Goal: Transaction & Acquisition: Register for event/course

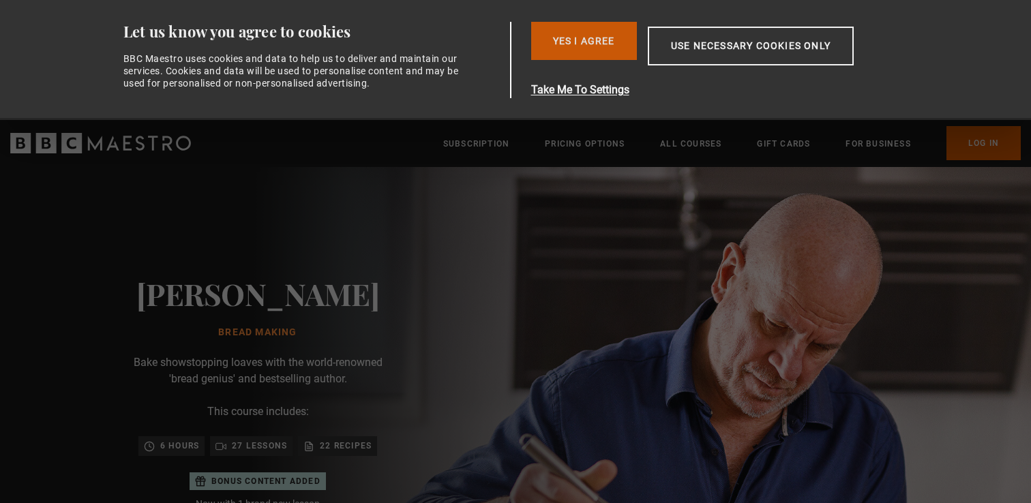
click at [608, 38] on button "Yes I Agree" at bounding box center [584, 41] width 106 height 38
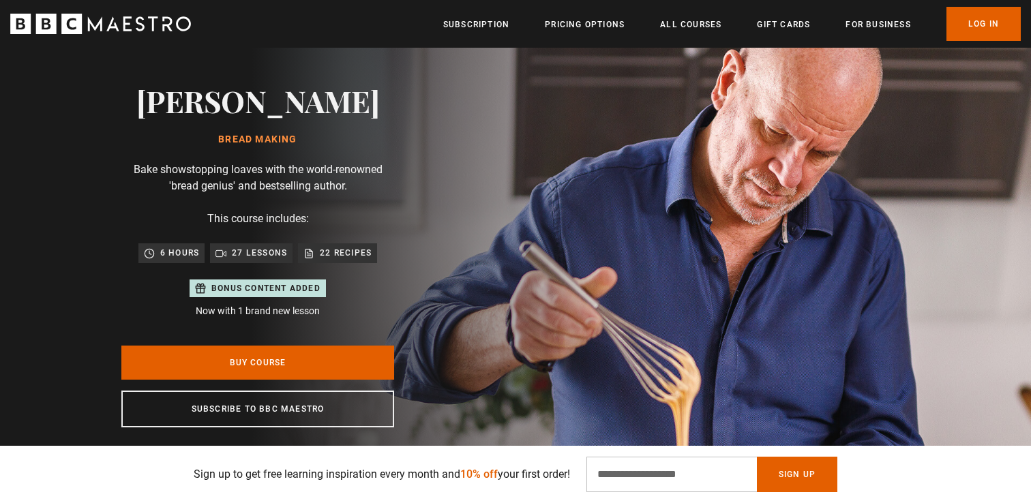
scroll to position [74, 0]
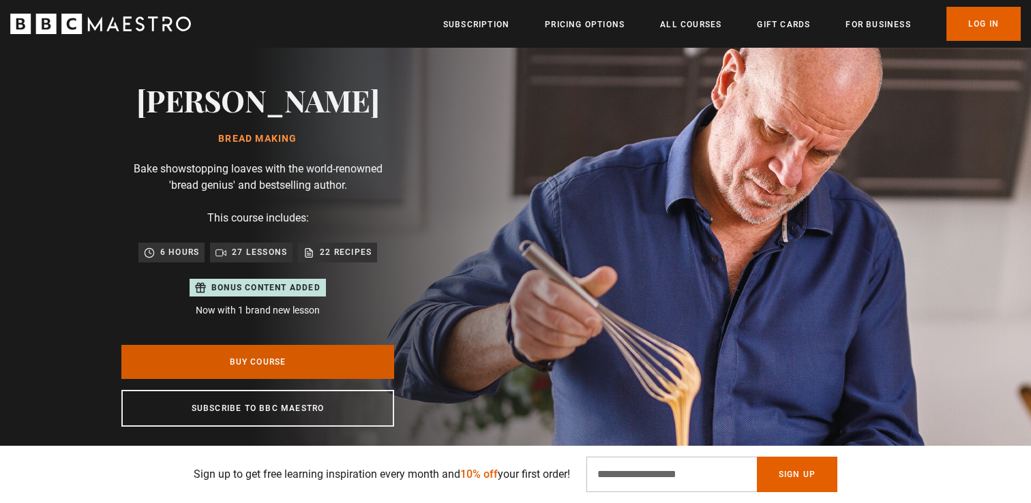
click at [280, 363] on link "Buy Course" at bounding box center [257, 362] width 273 height 34
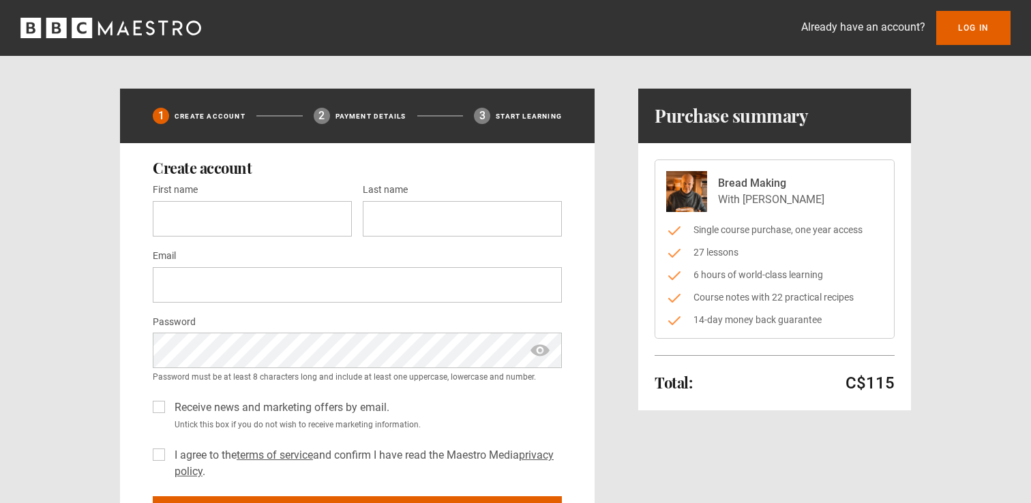
click at [723, 228] on li "Single course purchase, one year access" at bounding box center [774, 230] width 217 height 14
click at [751, 325] on li "14-day money back guarantee" at bounding box center [774, 320] width 217 height 14
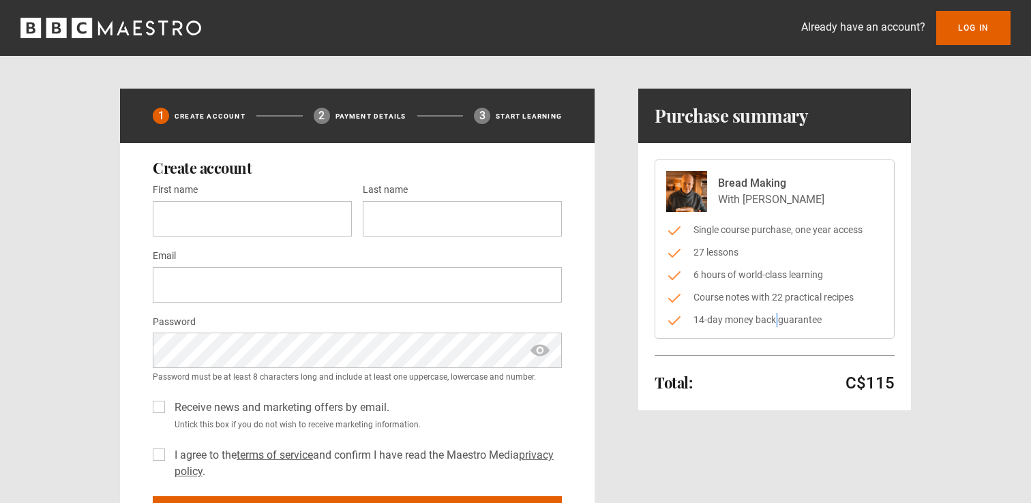
click at [751, 325] on li "14-day money back guarantee" at bounding box center [774, 320] width 217 height 14
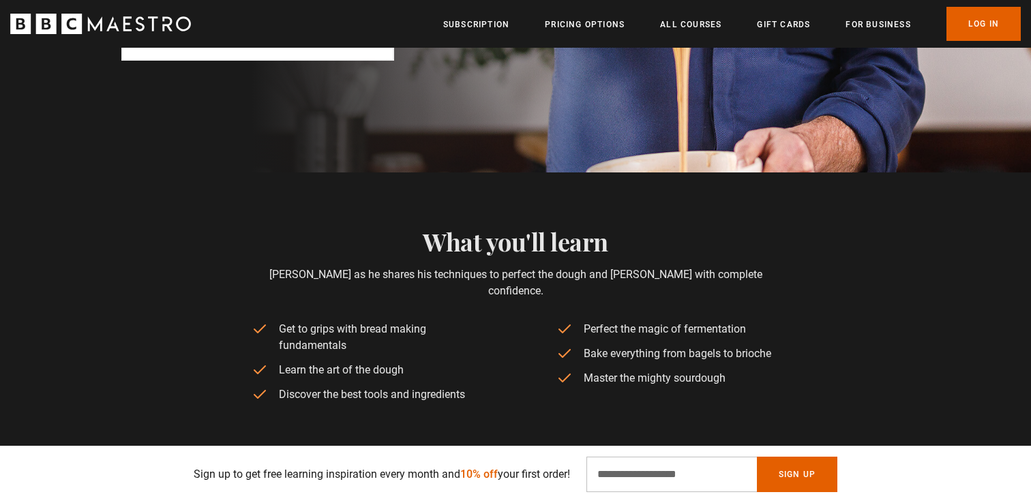
scroll to position [440, 0]
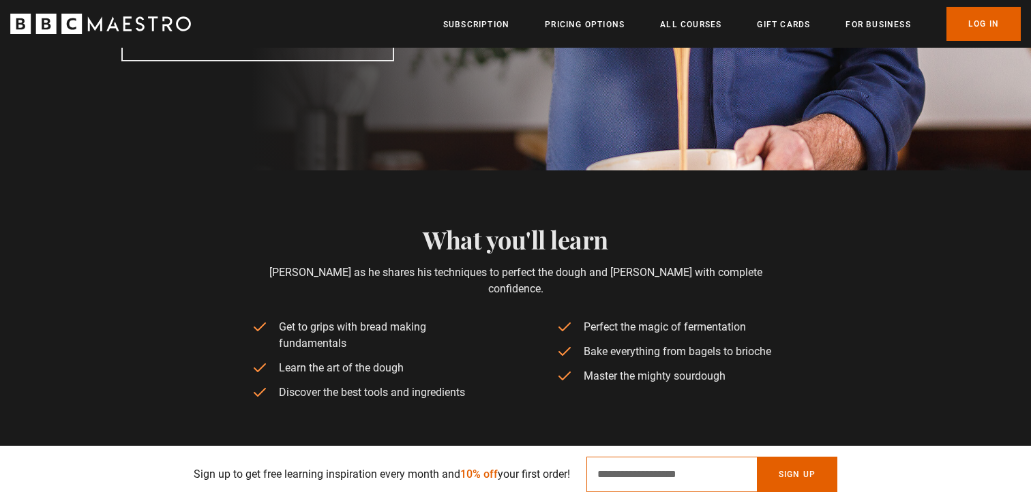
click at [714, 477] on input "Email Address" at bounding box center [671, 474] width 170 height 35
type input "**********"
click at [789, 473] on button "Sign Up" at bounding box center [797, 474] width 80 height 35
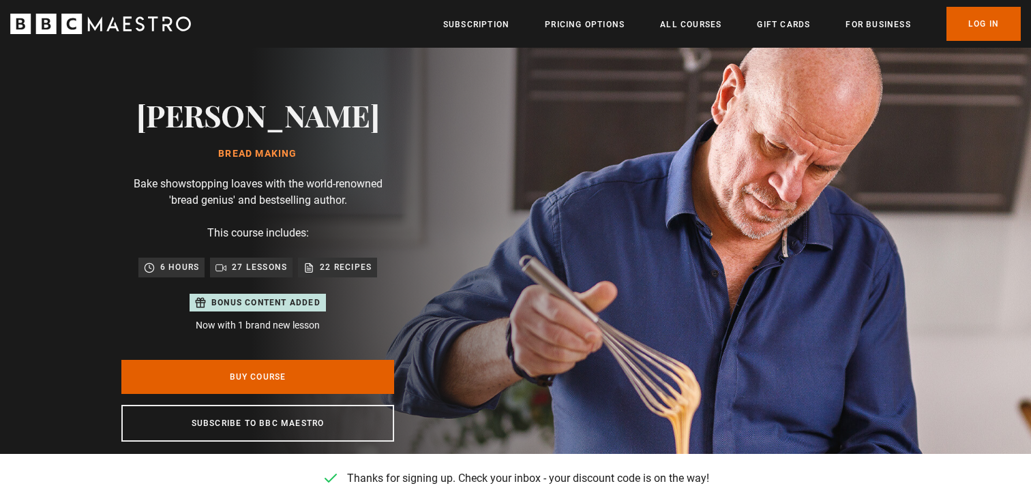
scroll to position [0, 0]
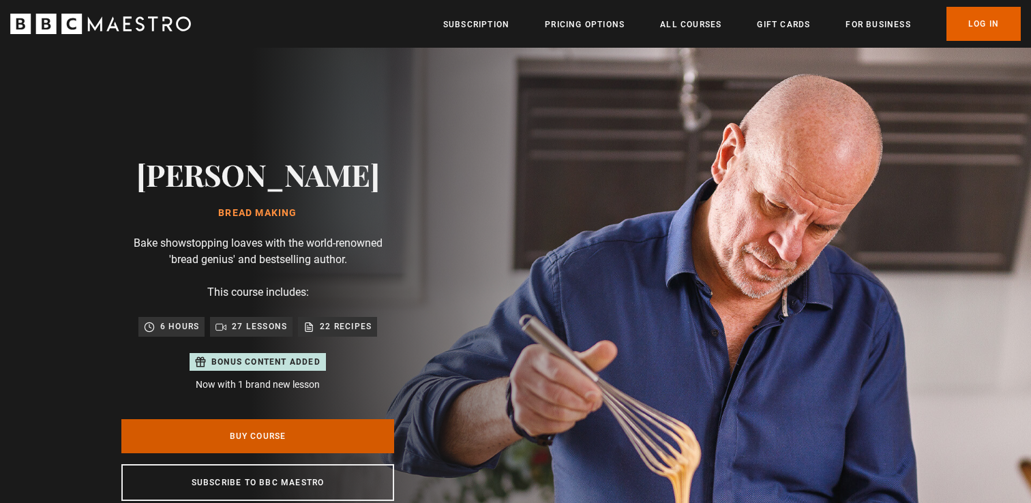
click at [276, 436] on link "Buy Course" at bounding box center [257, 436] width 273 height 34
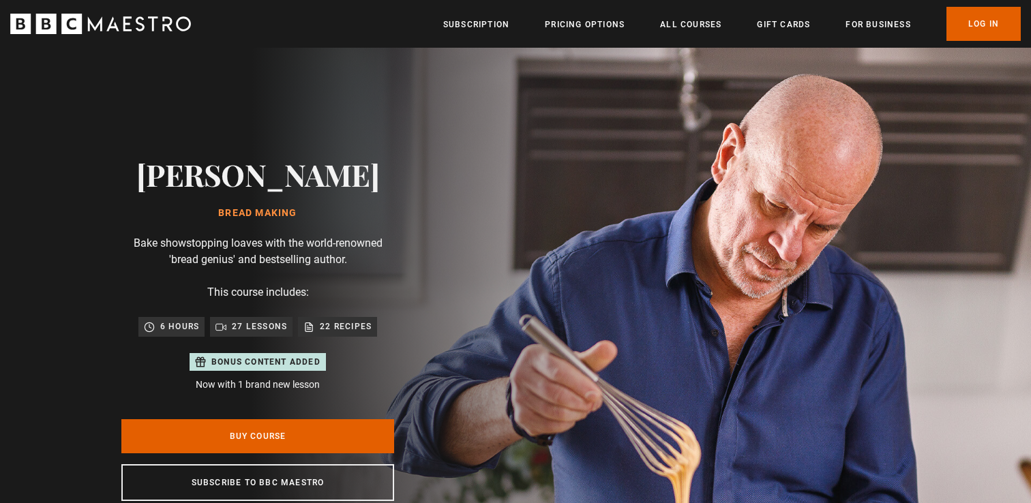
scroll to position [0, 357]
click at [219, 250] on p "Bake showstopping loaves with the world-renowned 'bread genius' and bestselling…" at bounding box center [257, 251] width 273 height 33
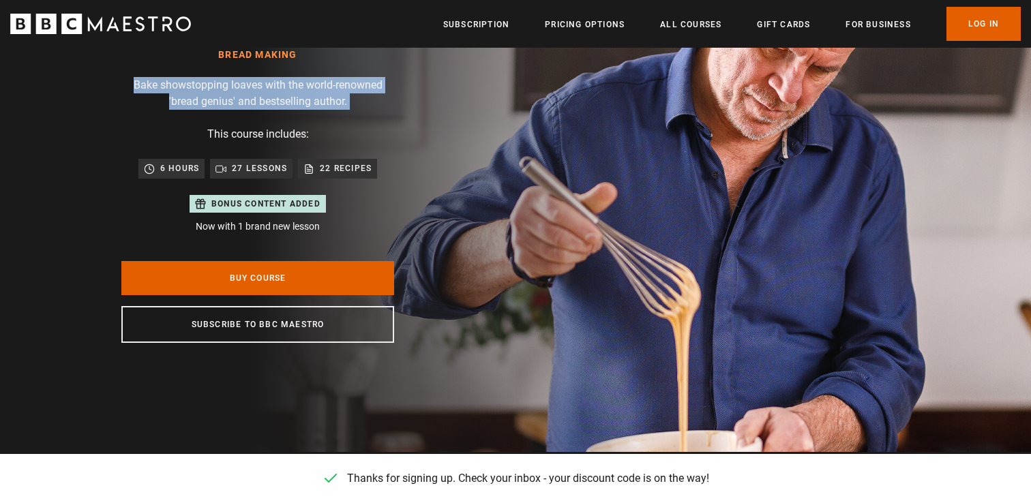
scroll to position [162, 0]
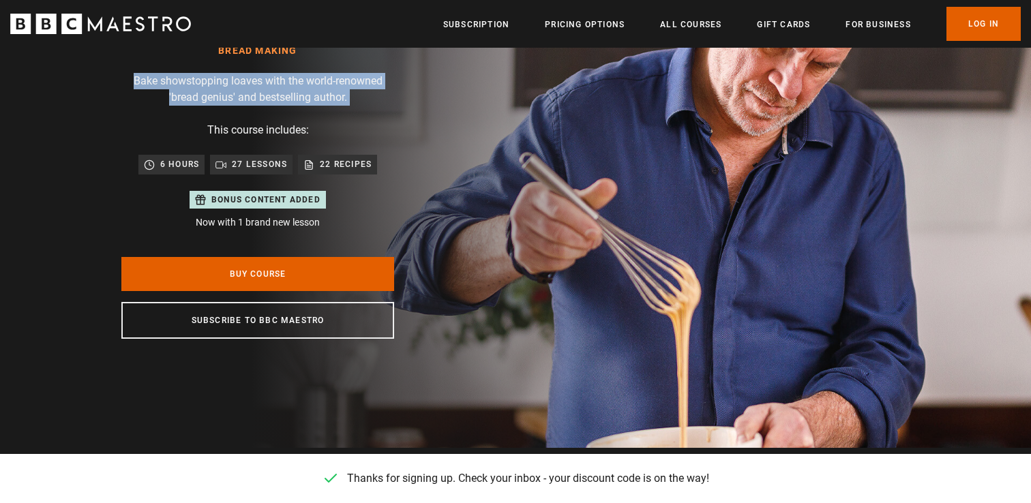
click at [246, 162] on p "27 lessons" at bounding box center [259, 164] width 55 height 14
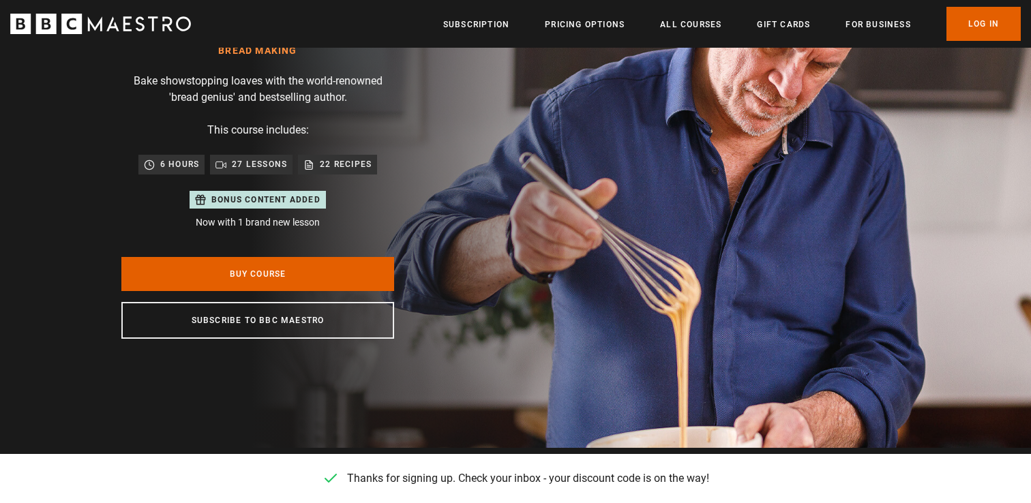
scroll to position [0, 536]
click at [303, 199] on p "Bonus content added" at bounding box center [265, 200] width 109 height 12
